Goal: Consume media (video, audio): Consume media (video, audio)

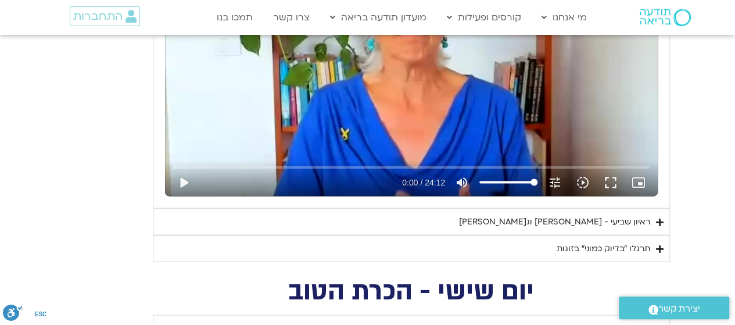
scroll to position [1194, 0]
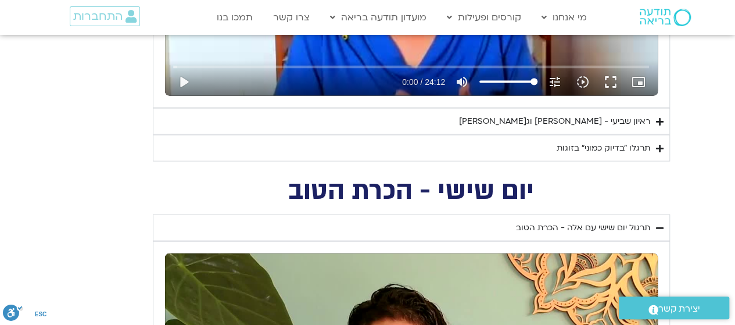
click at [632, 116] on div "ראיון שביעי - [PERSON_NAME] וג[PERSON_NAME]" at bounding box center [554, 122] width 191 height 14
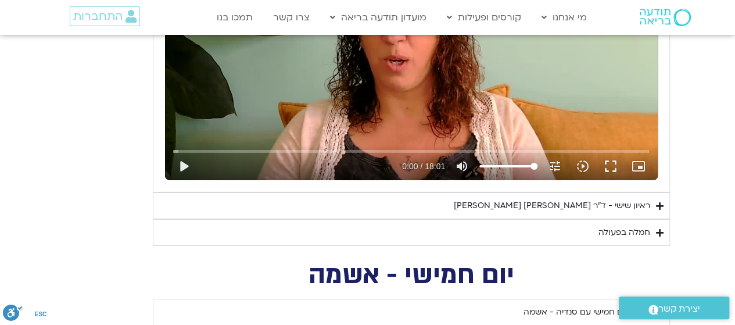
scroll to position [1702, 0]
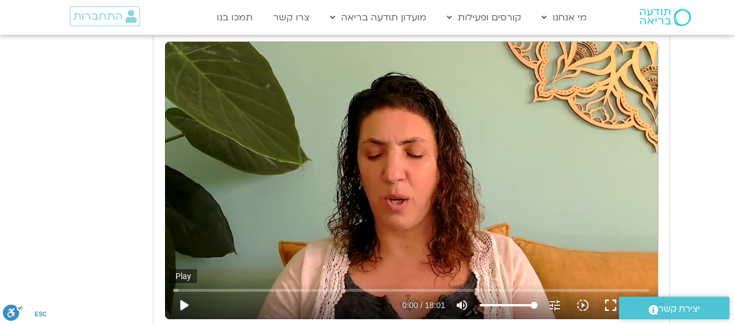
click at [180, 304] on button "play_arrow" at bounding box center [184, 305] width 28 height 28
type input "5907.52"
type input "0.016661"
type input "5907.52"
type input "0.131282"
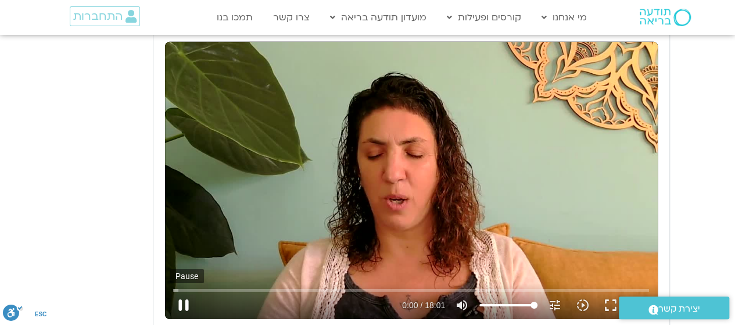
type input "5907.52"
type input "0.261447"
type input "5907.52"
type input "0.396627"
type input "5907.52"
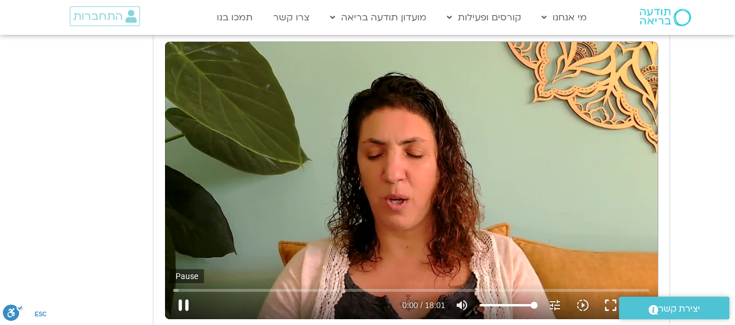
type input "0.535834"
type input "5907.52"
type input "0.669238"
type input "5907.52"
type input "0.804331"
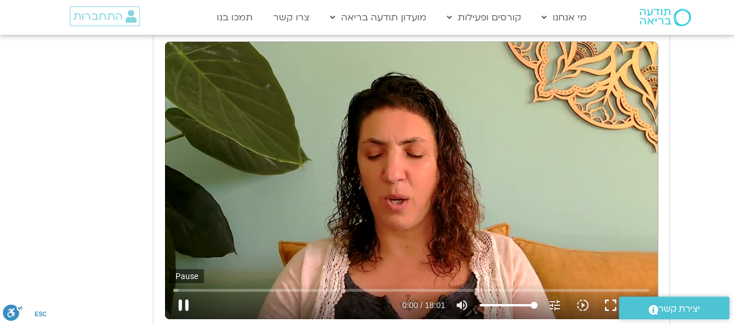
type input "5907.52"
type input "0.934082"
type input "5907.52"
type input "1.069919"
type input "5907.52"
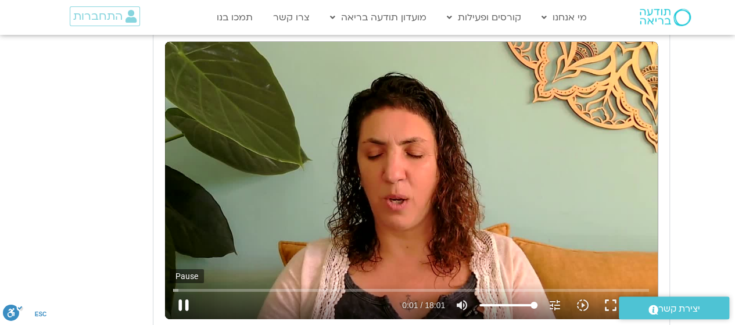
type input "1.201303"
type input "5907.52"
type input "1.333438"
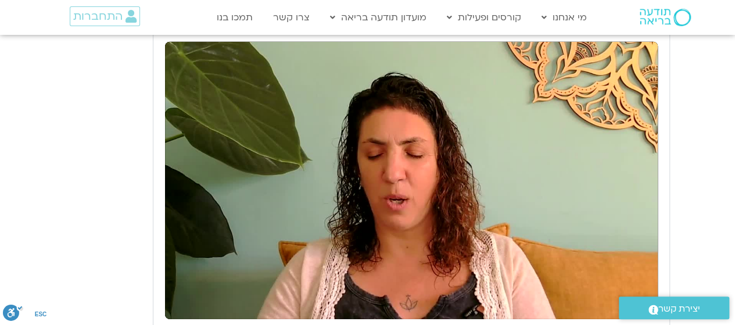
type input "5907.52"
type input "1081.16"
type input "5907.52"
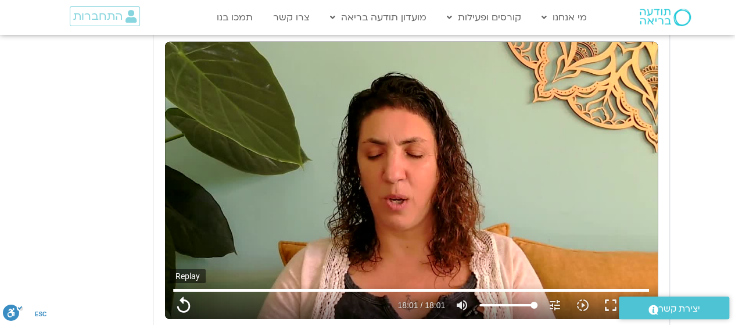
type input "1081.16"
type input "5907.52"
type input "1081.16"
type input "5907.52"
type input "1081.16"
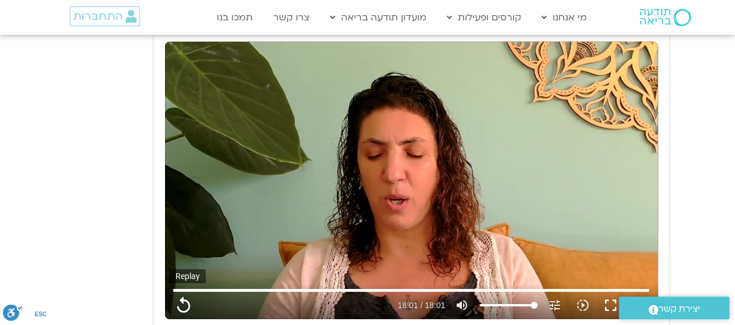
type input "5907.52"
type input "1081.16"
type input "5907.52"
type input "1081.16"
type input "5907.52"
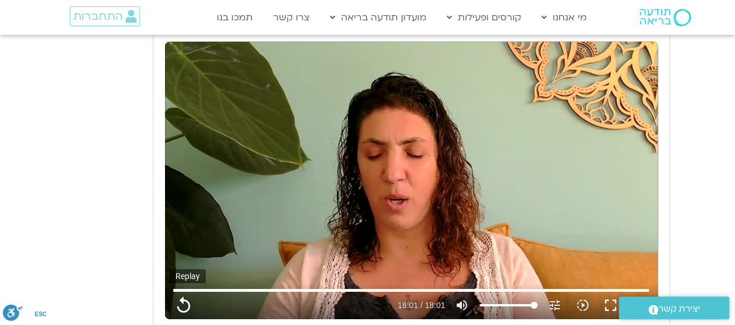
type input "1081.16"
type input "5907.52"
type input "1081.16"
type input "5907.52"
type input "1081.16"
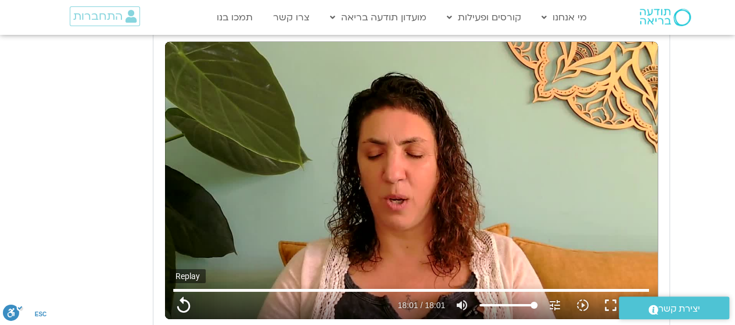
type input "5907.52"
type input "1081.16"
type input "5907.52"
type input "1081.16"
type input "5907.52"
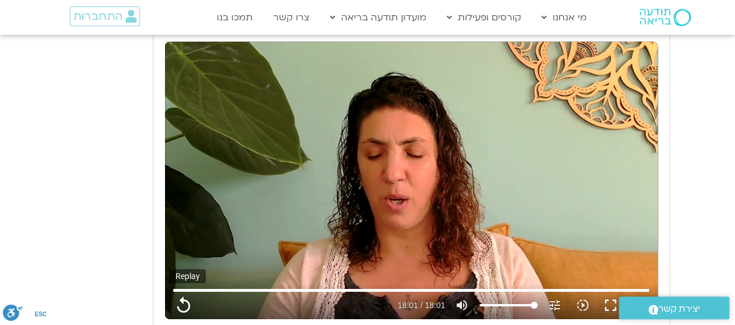
type input "1081.16"
type input "5907.52"
type input "1081.16"
type input "5907.52"
type input "1081.16"
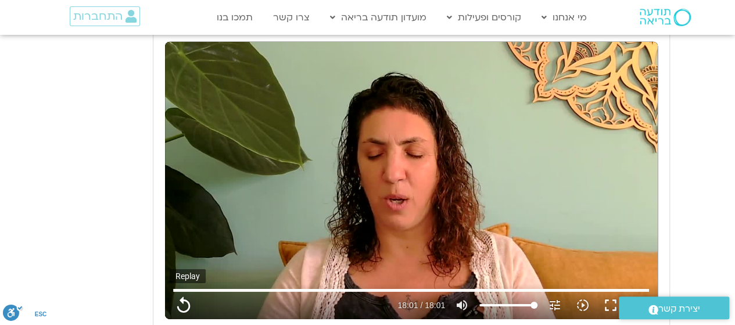
type input "5907.52"
type input "1081.16"
type input "5907.52"
type input "1081.16"
type input "5907.52"
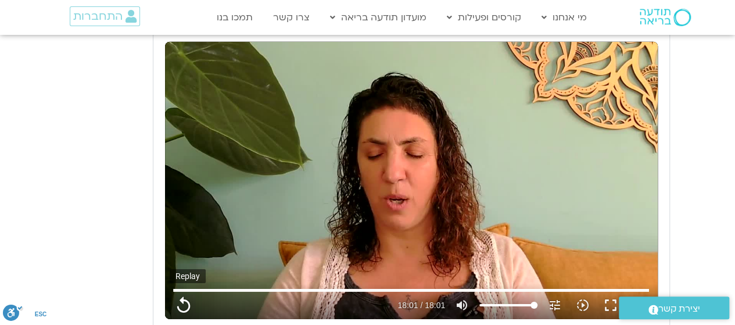
type input "1081.16"
type input "5907.52"
type input "1081.16"
type input "5907.52"
type input "1081.16"
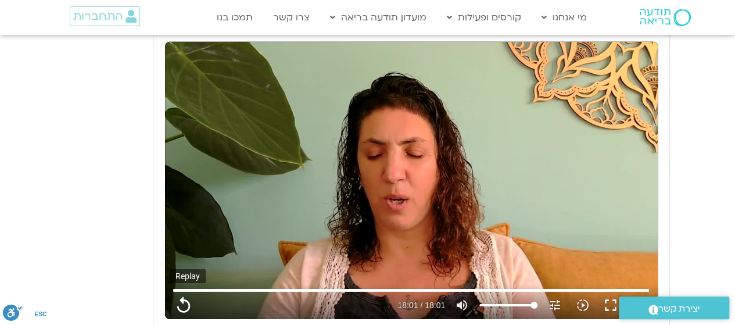
type input "5907.52"
type input "1081.16"
type input "5907.52"
type input "1081.16"
type input "5907.52"
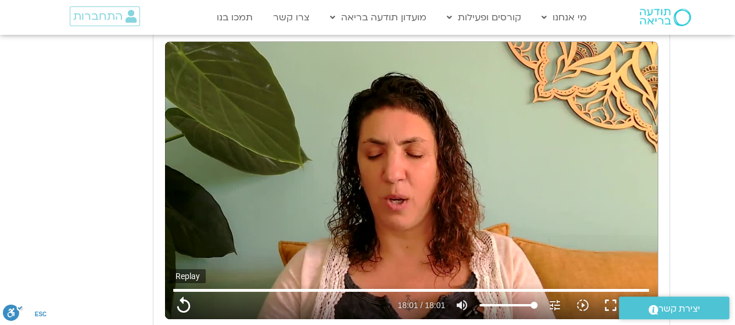
type input "1081.16"
type input "5907.52"
type input "1081.16"
type input "5907.52"
type input "1081.16"
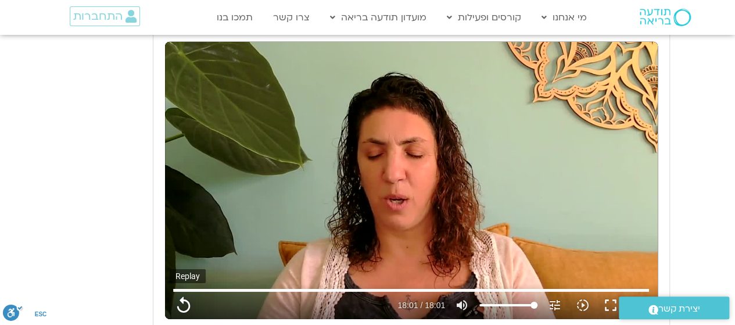
type input "5907.52"
type input "1081.16"
type input "5907.52"
type input "1081.16"
type input "5907.52"
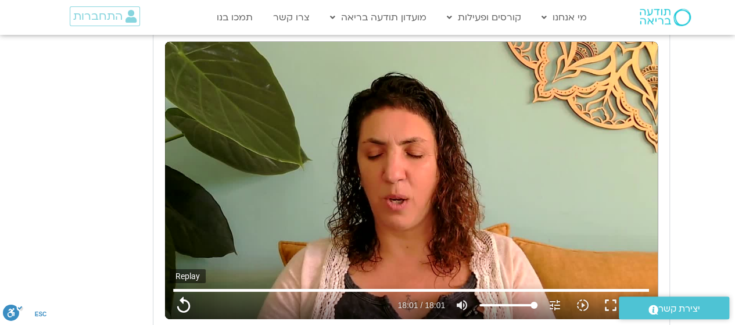
type input "1081.16"
type input "5907.52"
type input "1081.16"
type input "5907.52"
type input "1081.16"
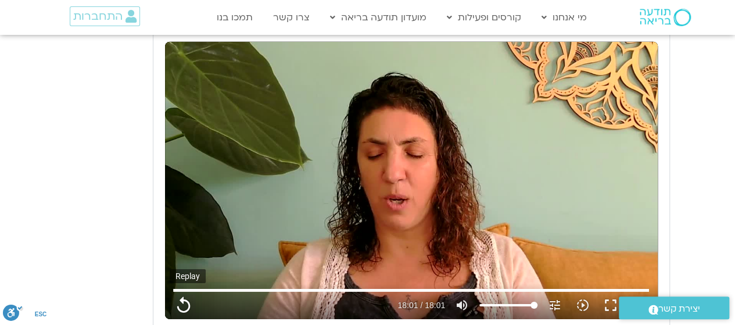
type input "5907.52"
type input "1081.16"
type input "5907.52"
type input "1081.16"
type input "5907.52"
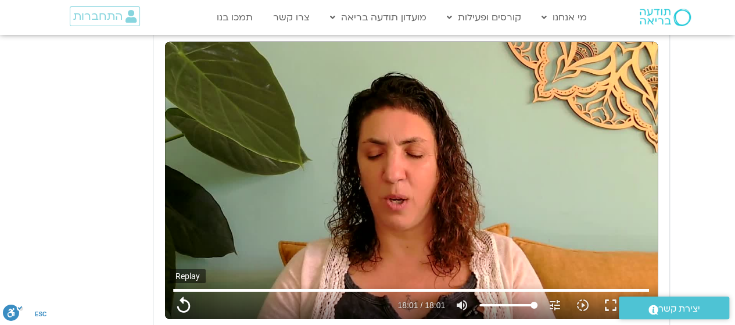
type input "1081.16"
type input "5907.52"
type input "1081.16"
type input "5907.52"
type input "1081.16"
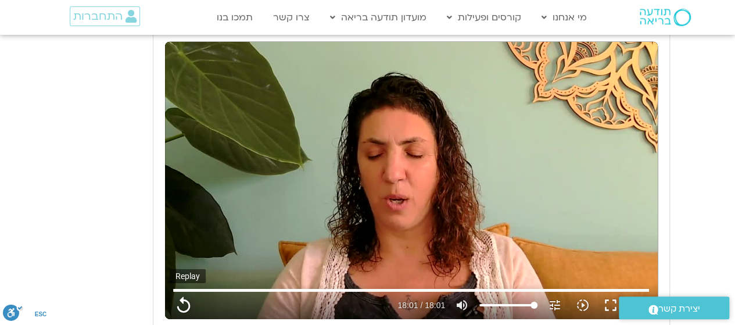
type input "5907.52"
type input "1081.16"
type input "5907.52"
type input "1081.16"
type input "5907.52"
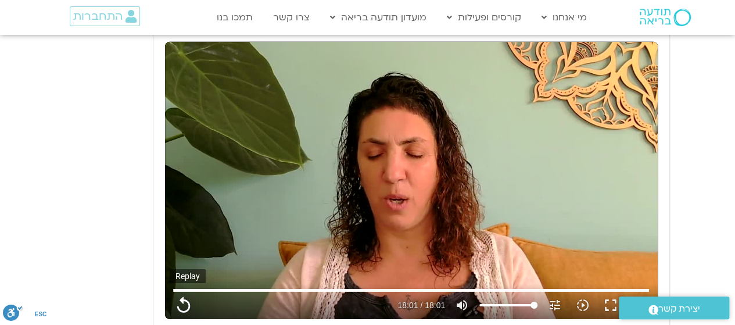
type input "1081.16"
type input "5907.52"
type input "1081.16"
type input "5907.52"
type input "1081.16"
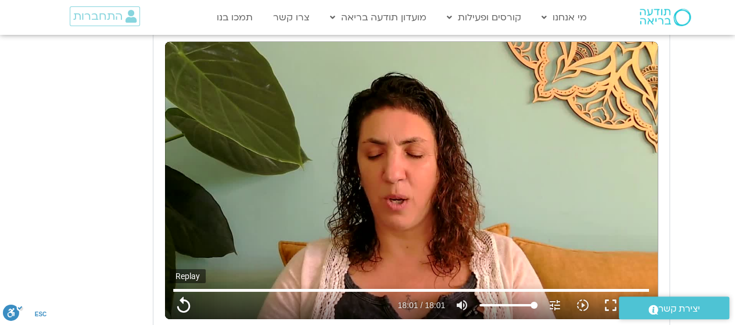
type input "5907.52"
type input "1081.16"
type input "5907.52"
type input "1081.16"
type input "5907.52"
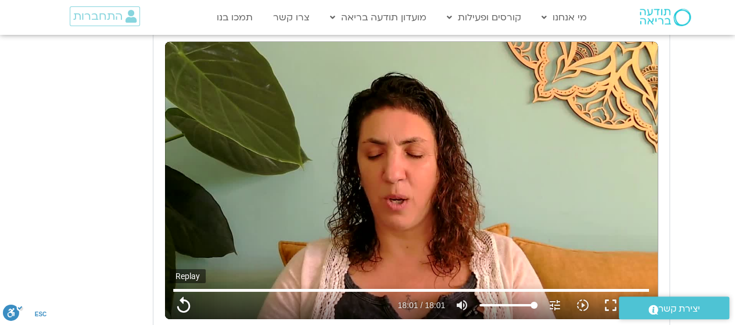
type input "1081.16"
type input "5907.52"
type input "1081.16"
type input "5907.52"
type input "1081.16"
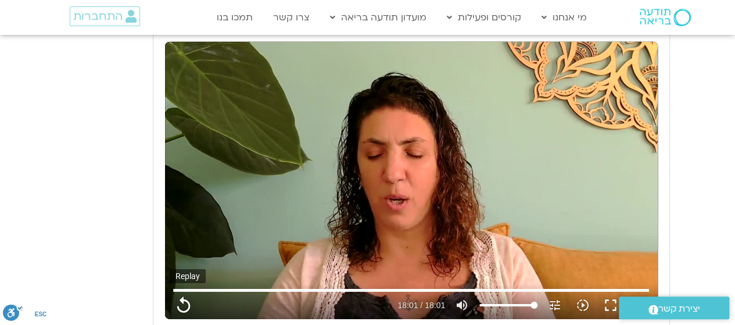
type input "5907.52"
type input "1081.16"
type input "5907.52"
type input "1081.16"
type input "5907.52"
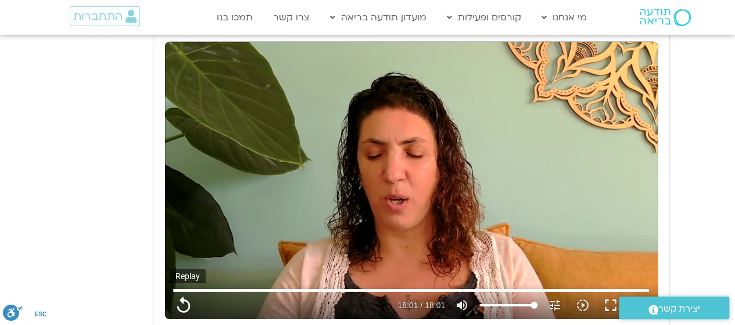
type input "1081.16"
type input "5907.52"
type input "1081.16"
type input "5907.52"
type input "1081.16"
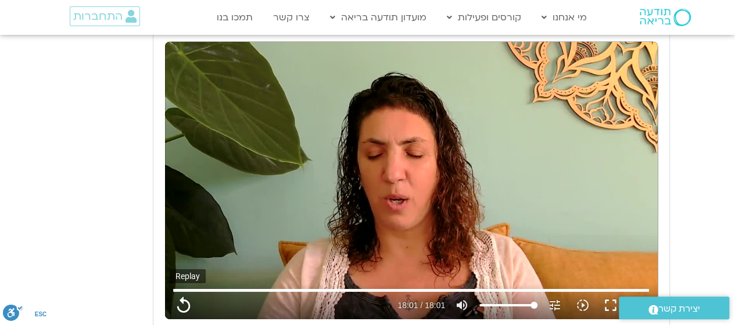
type input "5907.52"
type input "1081.16"
type input "5907.52"
type input "1081.16"
type input "5907.52"
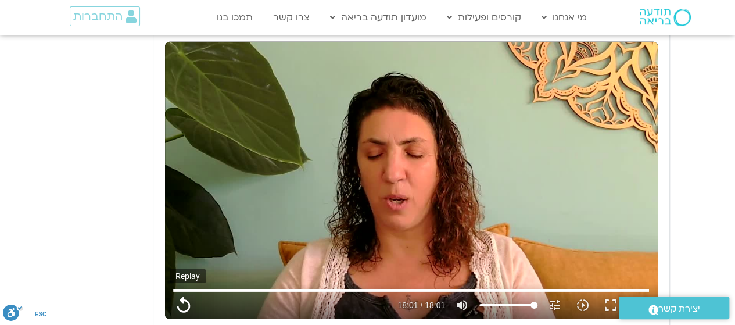
type input "1081.16"
type input "5907.52"
type input "1081.16"
type input "5907.52"
type input "1081.16"
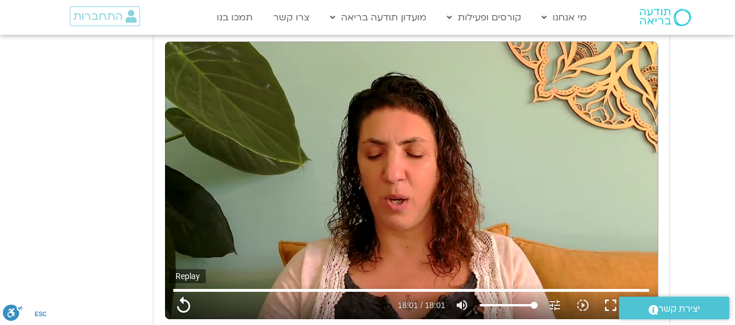
type input "5907.52"
type input "1081.16"
type input "5907.52"
type input "1081.16"
type input "5907.52"
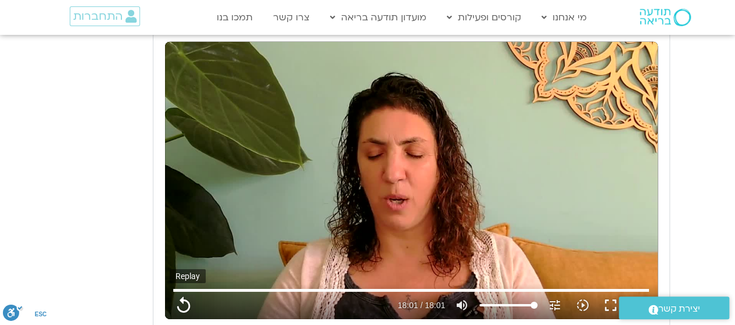
type input "1081.16"
type input "5907.52"
type input "1081.16"
type input "5907.52"
type input "1081.16"
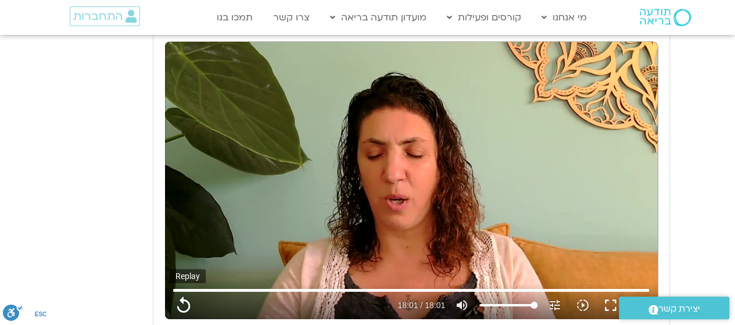
type input "5907.52"
type input "1081.16"
type input "5907.52"
type input "1081.16"
type input "5907.52"
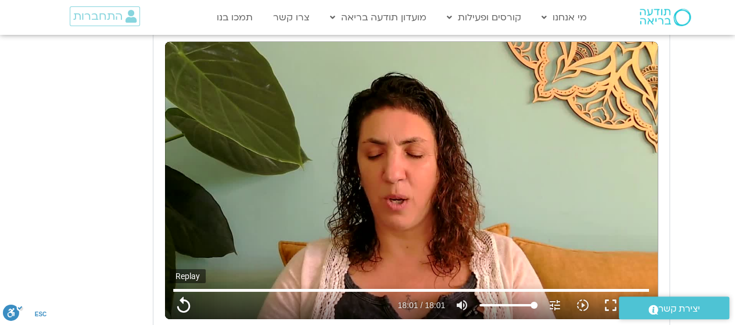
type input "1081.16"
type input "5907.52"
type input "1081.16"
type input "5907.52"
type input "1081.16"
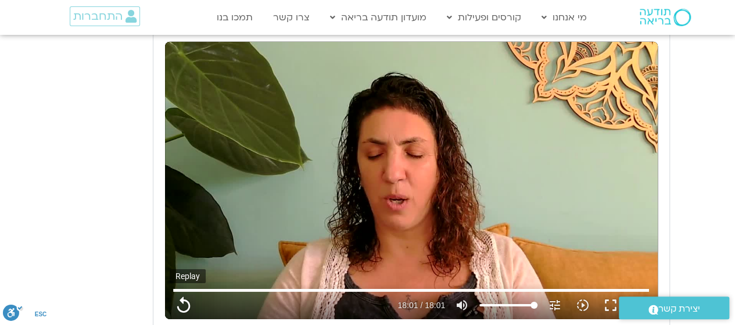
type input "5907.52"
type input "1081.16"
type input "5907.52"
type input "1081.16"
type input "5907.52"
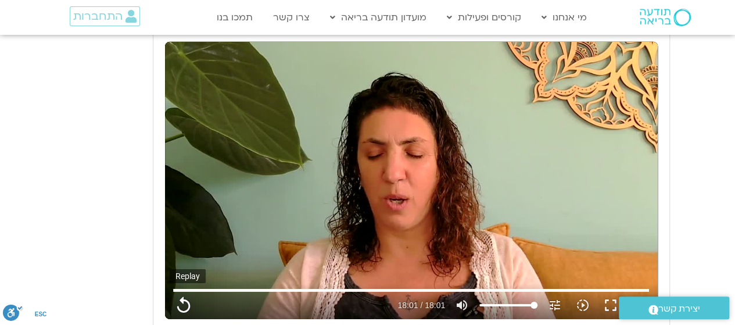
type input "1081.16"
type input "5907.52"
type input "1081.16"
type input "5907.52"
type input "1081.16"
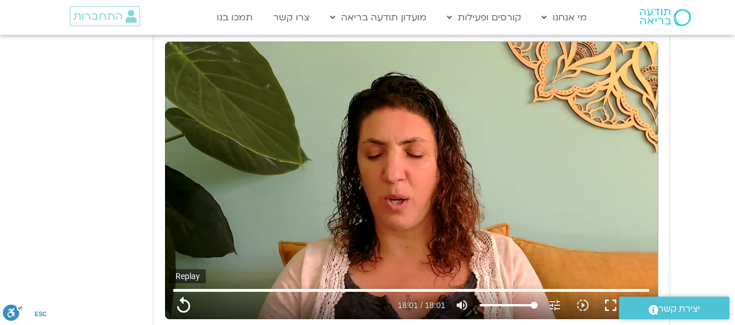
type input "5907.52"
type input "1081.16"
type input "5907.52"
type input "1081.16"
type input "5907.52"
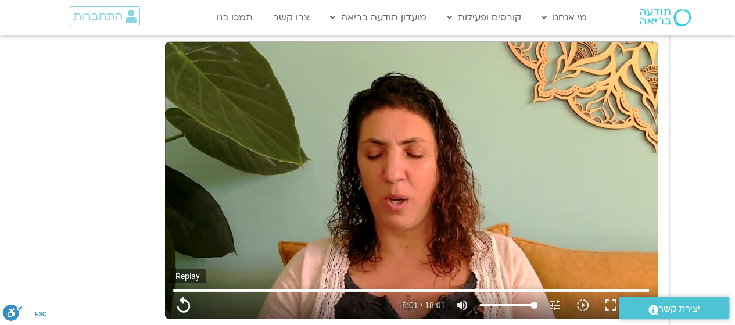
type input "1081.16"
type input "5907.52"
type input "1081.16"
type input "5907.52"
type input "1081.16"
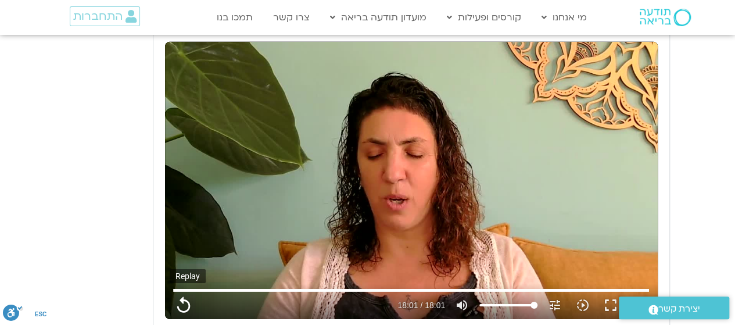
type input "5907.52"
type input "1081.16"
type input "5907.52"
type input "1081.16"
type input "5907.52"
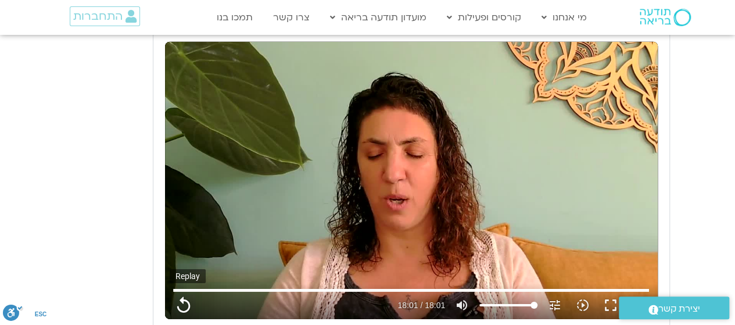
type input "1081.16"
type input "5907.52"
type input "1081.16"
type input "5907.52"
type input "1081.16"
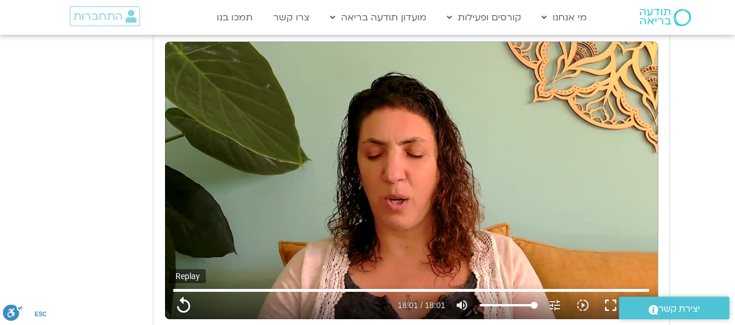
type input "5907.52"
type input "1081.16"
type input "5907.52"
type input "1081.16"
type input "5907.52"
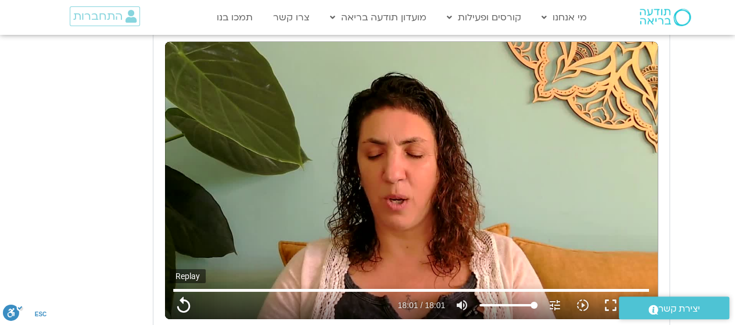
type input "1081.16"
type input "5907.52"
type input "1081.16"
type input "5907.52"
type input "1081.16"
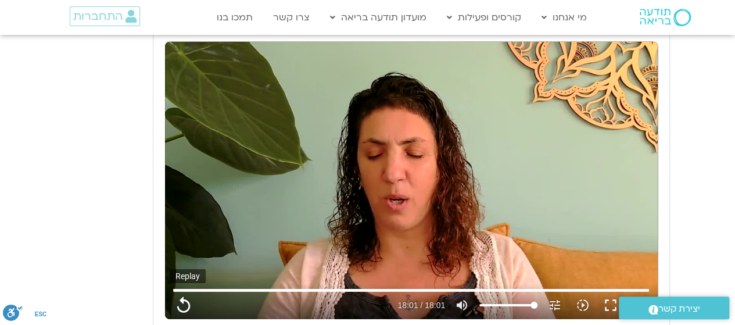
type input "5907.52"
type input "1081.16"
type input "5907.52"
type input "1081.16"
type input "5907.52"
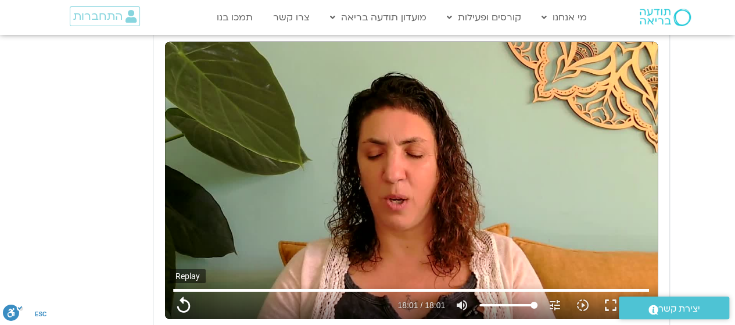
type input "1081.16"
type input "5907.52"
type input "1081.16"
type input "5907.52"
type input "1081.16"
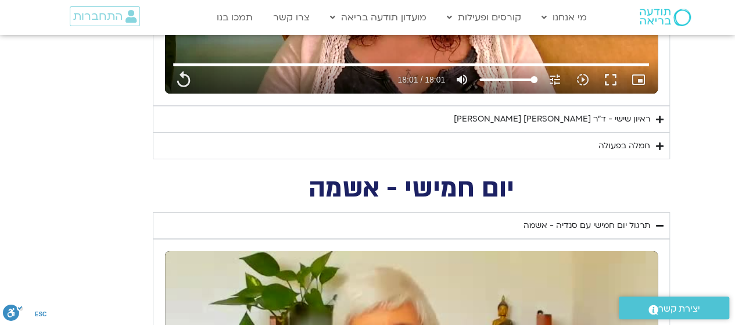
scroll to position [1910, 0]
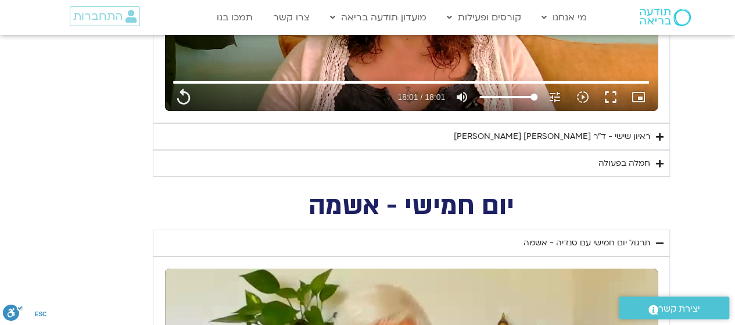
click at [584, 130] on div "ראיון שישי - ד"ר [PERSON_NAME] [PERSON_NAME]" at bounding box center [552, 137] width 196 height 14
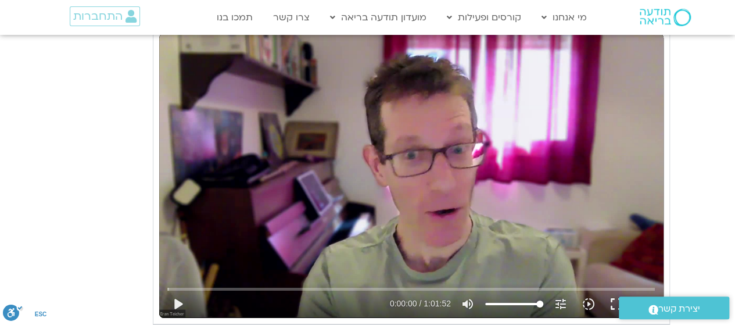
scroll to position [2042, 0]
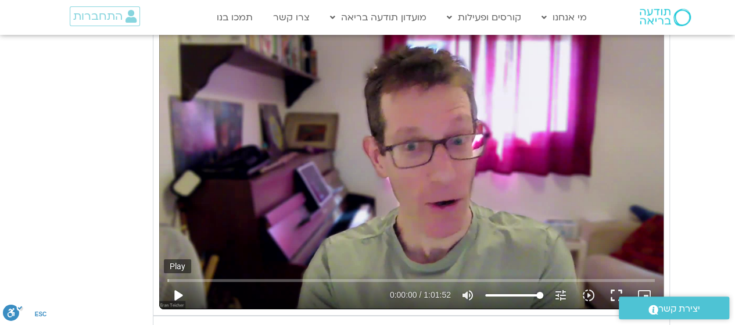
click at [171, 296] on button "play_arrow" at bounding box center [178, 295] width 28 height 28
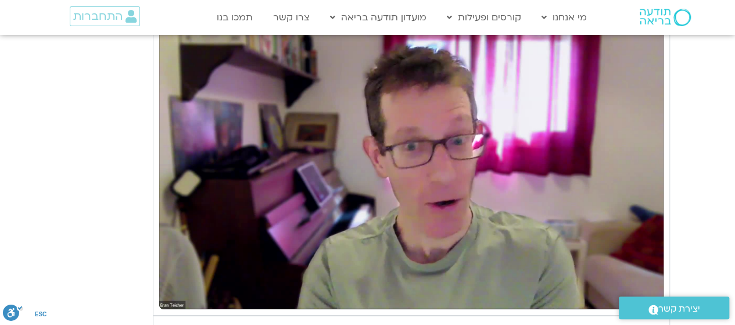
click at [164, 281] on button "pause" at bounding box center [178, 295] width 28 height 28
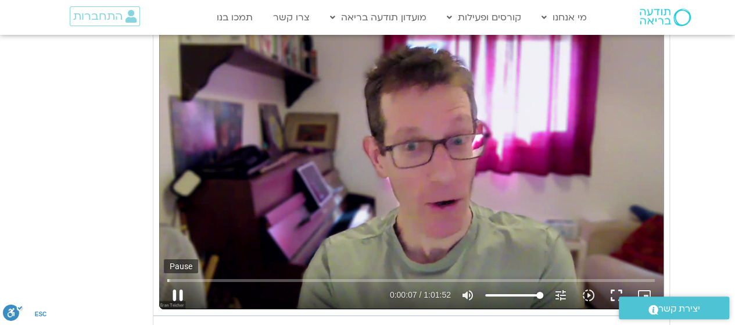
click at [185, 291] on button "pause" at bounding box center [178, 295] width 28 height 28
click at [185, 291] on button "play_arrow" at bounding box center [178, 295] width 28 height 28
